Goal: Task Accomplishment & Management: Manage account settings

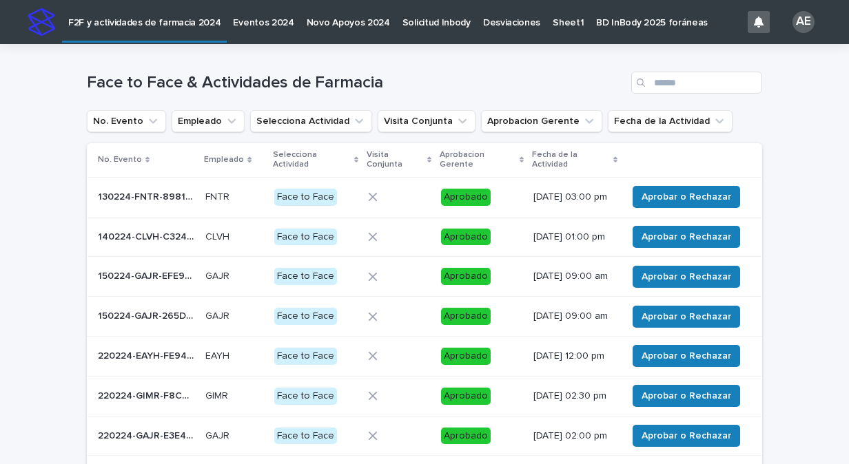
click at [492, 61] on div "Face to Face & Actividades de Farmacia" at bounding box center [424, 77] width 675 height 66
click at [572, 135] on div "Face to Face & Actividades de Farmacia No. Evento Empleado Selecciona Actividad…" at bounding box center [424, 334] width 675 height 580
click at [572, 133] on ul "No. Evento Empleado Selecciona Actividad Visita Conjunta Aprobacion Gerente Fec…" at bounding box center [409, 121] width 651 height 28
click at [585, 122] on icon "Aprobacion Gerente" at bounding box center [589, 121] width 8 height 5
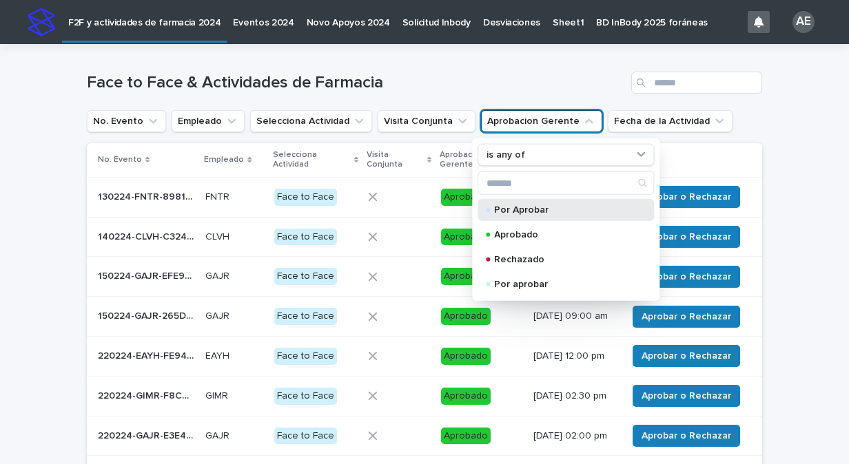
click at [535, 209] on p "Por Aprobar" at bounding box center [563, 210] width 138 height 10
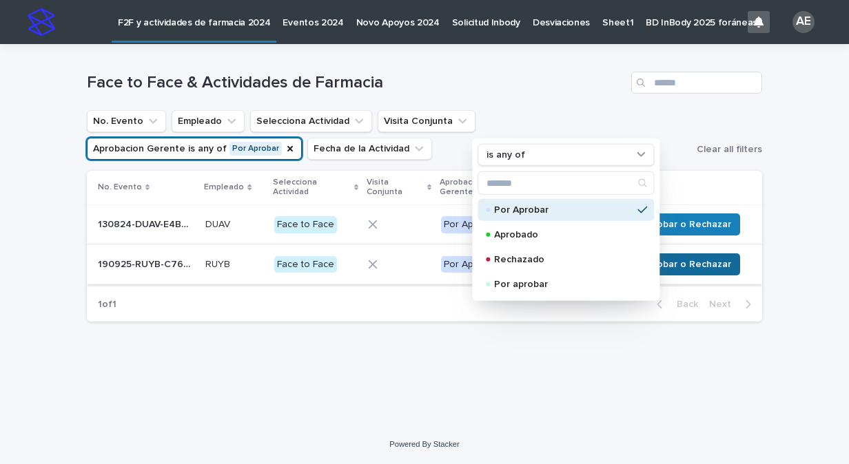
click at [726, 269] on span "Aprobar o Rechazar" at bounding box center [687, 265] width 90 height 14
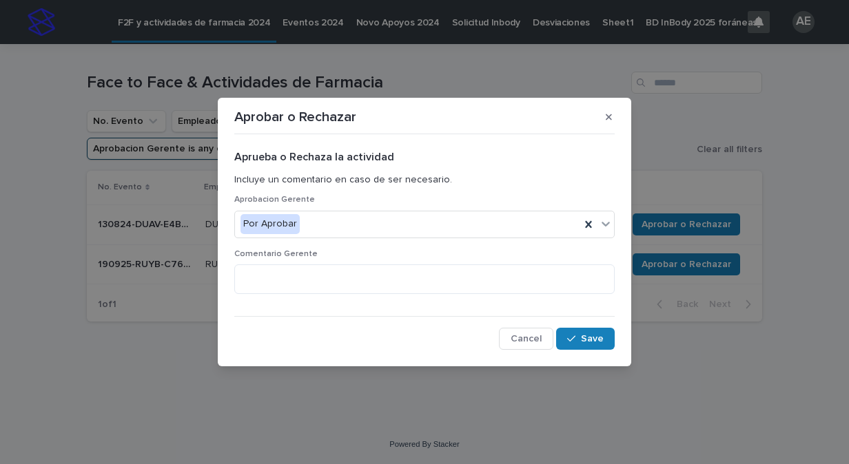
click at [735, 192] on div "Aprobar o Rechazar Aprueba o Rechaza la actividad Incluye un comentario en caso…" at bounding box center [424, 232] width 849 height 464
click at [528, 340] on span "Cancel" at bounding box center [526, 339] width 31 height 10
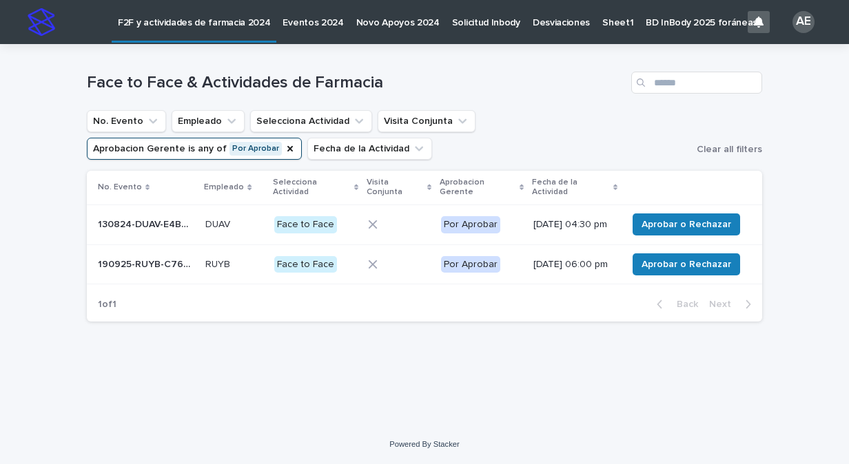
click at [403, 269] on div at bounding box center [399, 265] width 62 height 10
click at [597, 208] on td "[DATE] 04:30 pm" at bounding box center [575, 225] width 94 height 40
click at [679, 271] on span "Aprobar o Rechazar" at bounding box center [687, 265] width 90 height 14
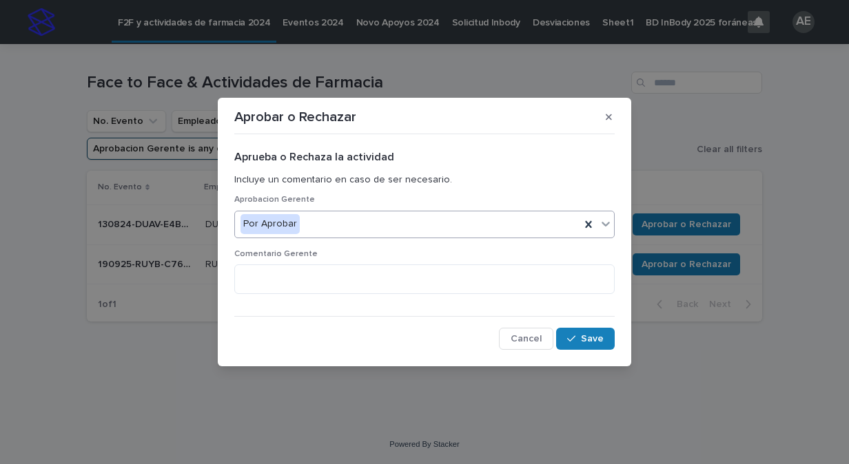
click at [608, 223] on icon at bounding box center [606, 224] width 8 height 5
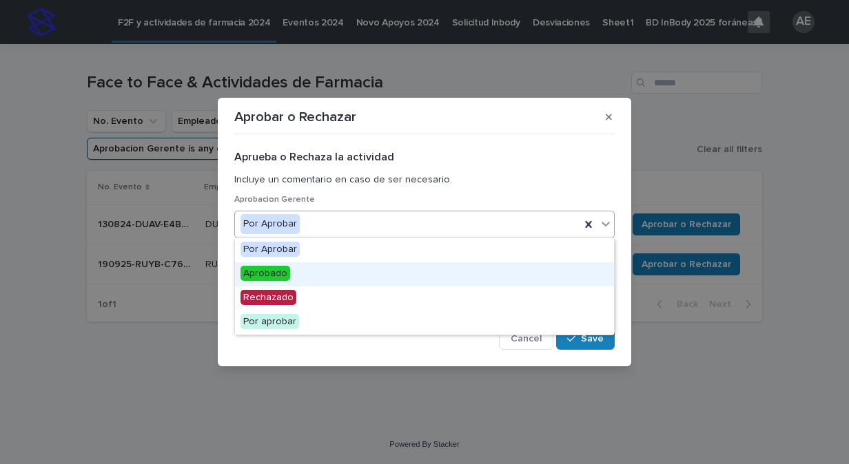
click at [526, 267] on div "Aprobado" at bounding box center [424, 275] width 379 height 24
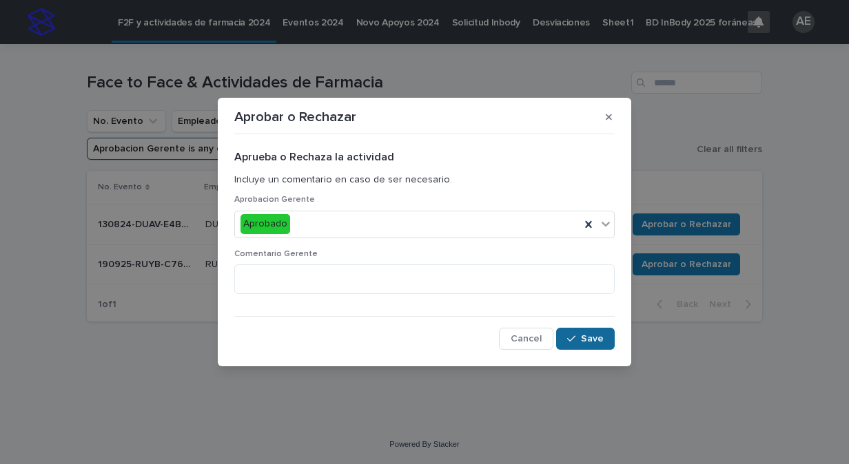
click at [582, 341] on span "Save" at bounding box center [592, 339] width 23 height 10
